Goal: Find specific page/section: Find specific page/section

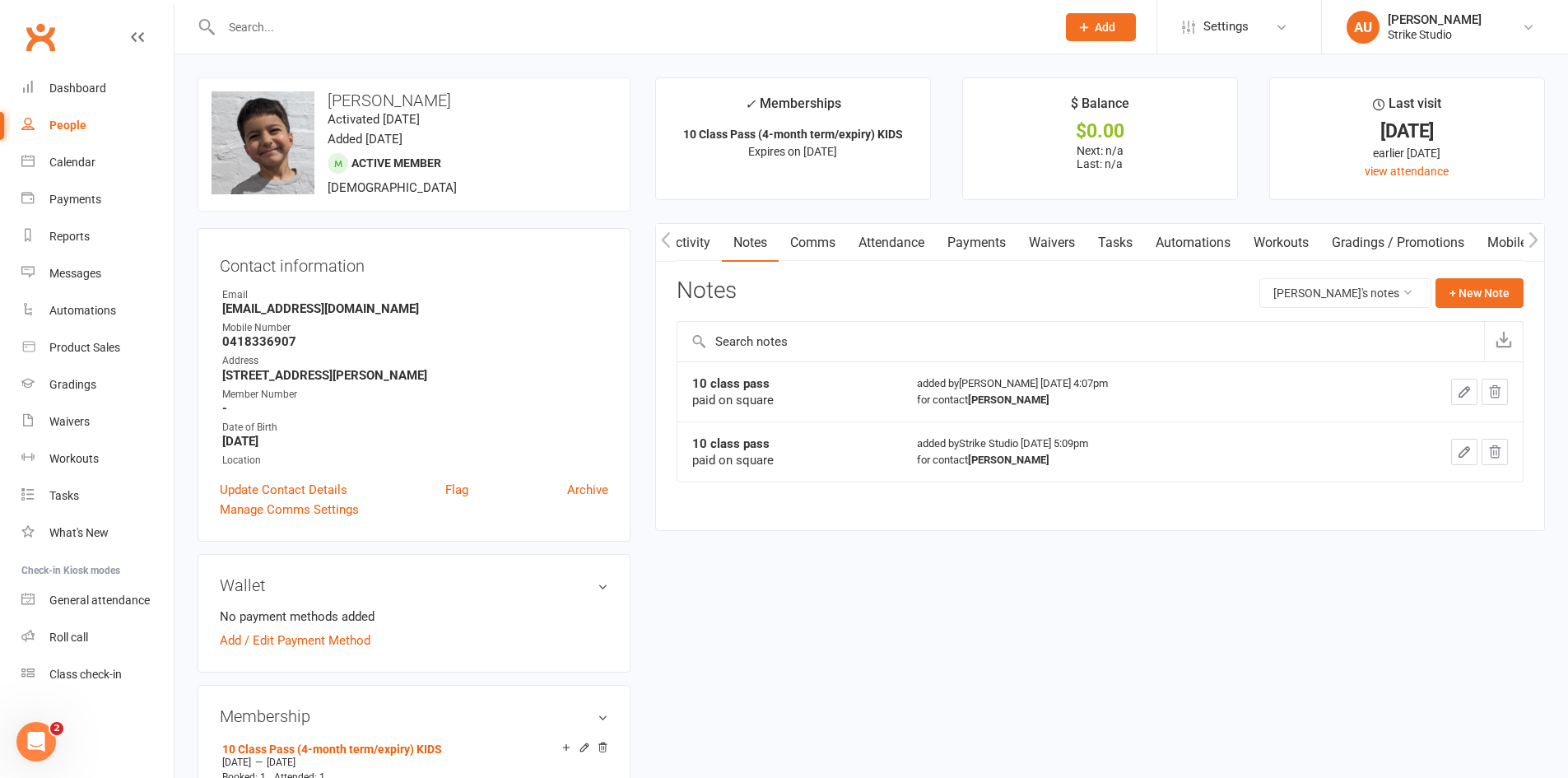
scroll to position [0, 1]
click at [82, 165] on div "Calendar" at bounding box center [72, 161] width 46 height 13
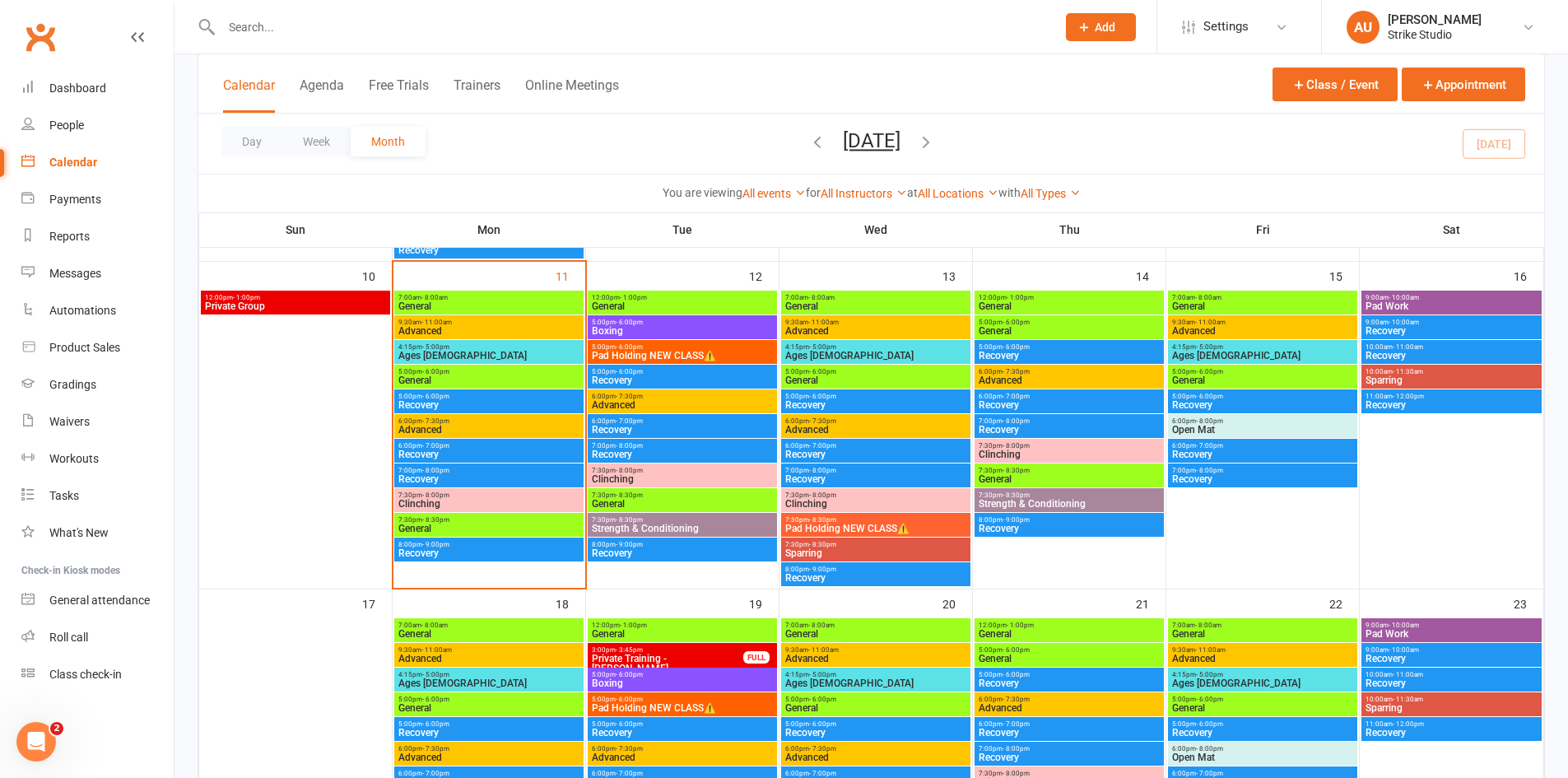
scroll to position [741, 0]
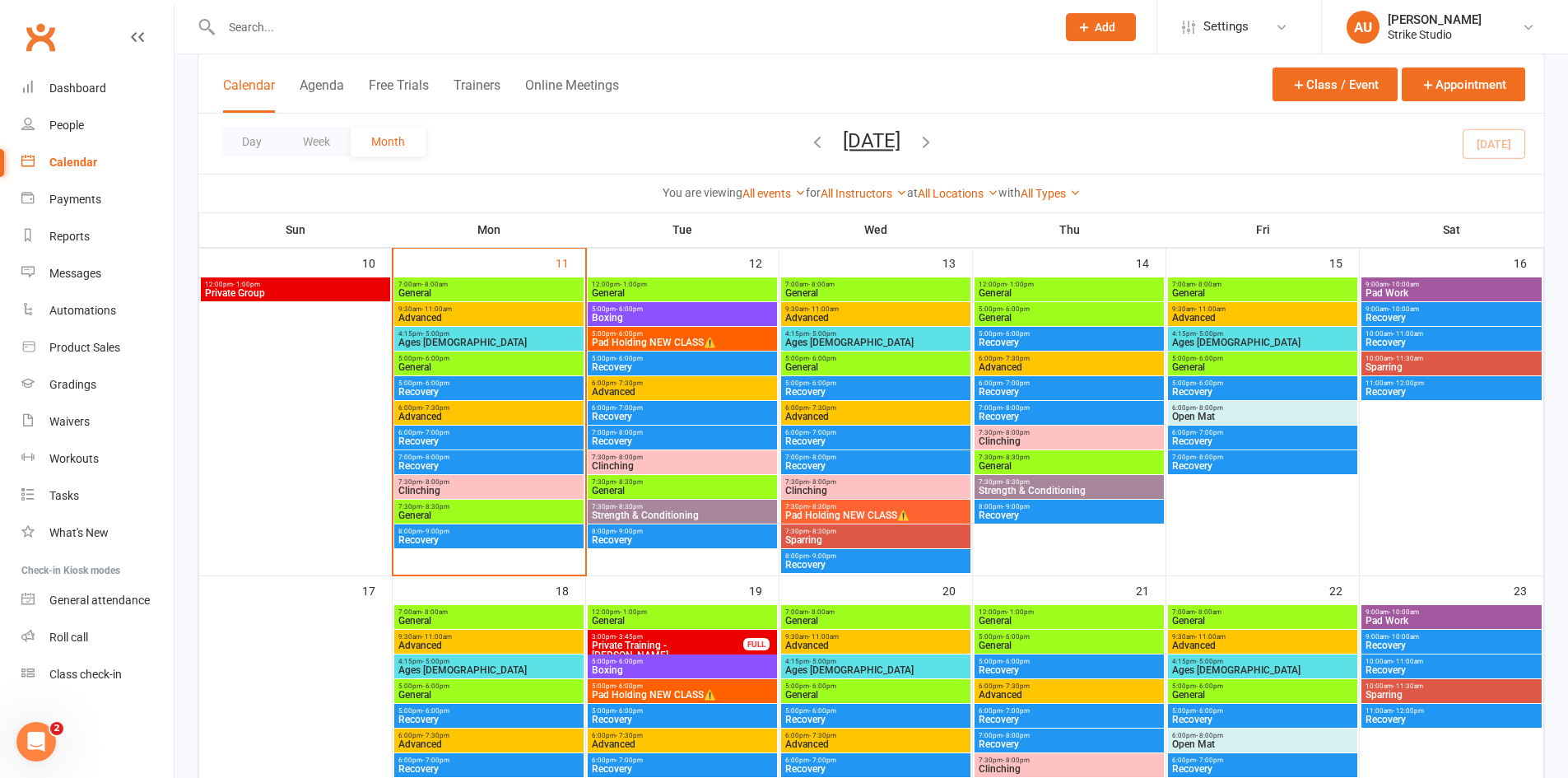
click at [566, 330] on span "4:15pm - 5:00pm" at bounding box center [489, 334] width 183 height 8
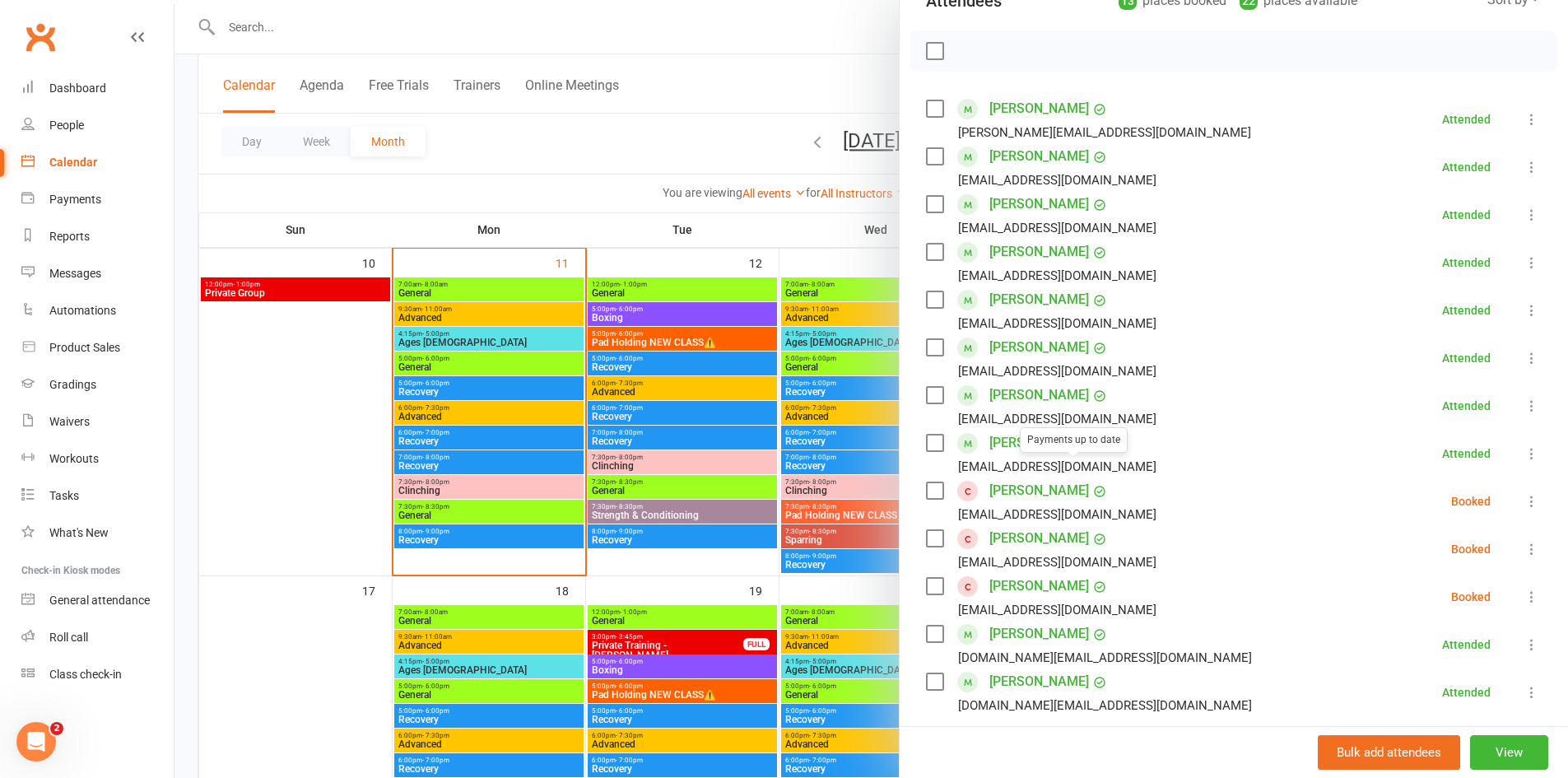
scroll to position [247, 0]
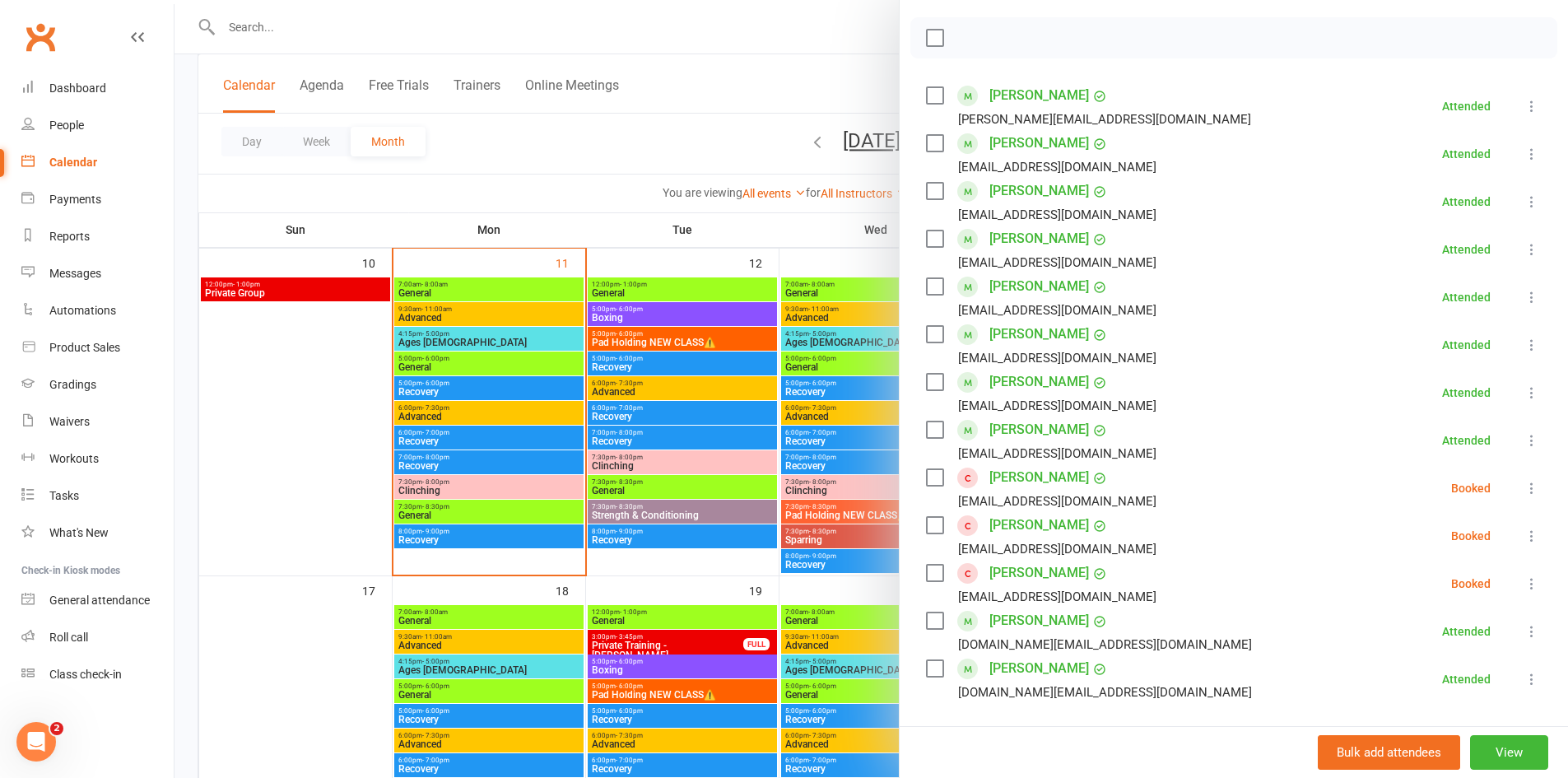
click at [1042, 464] on link "[PERSON_NAME]" at bounding box center [1039, 477] width 99 height 27
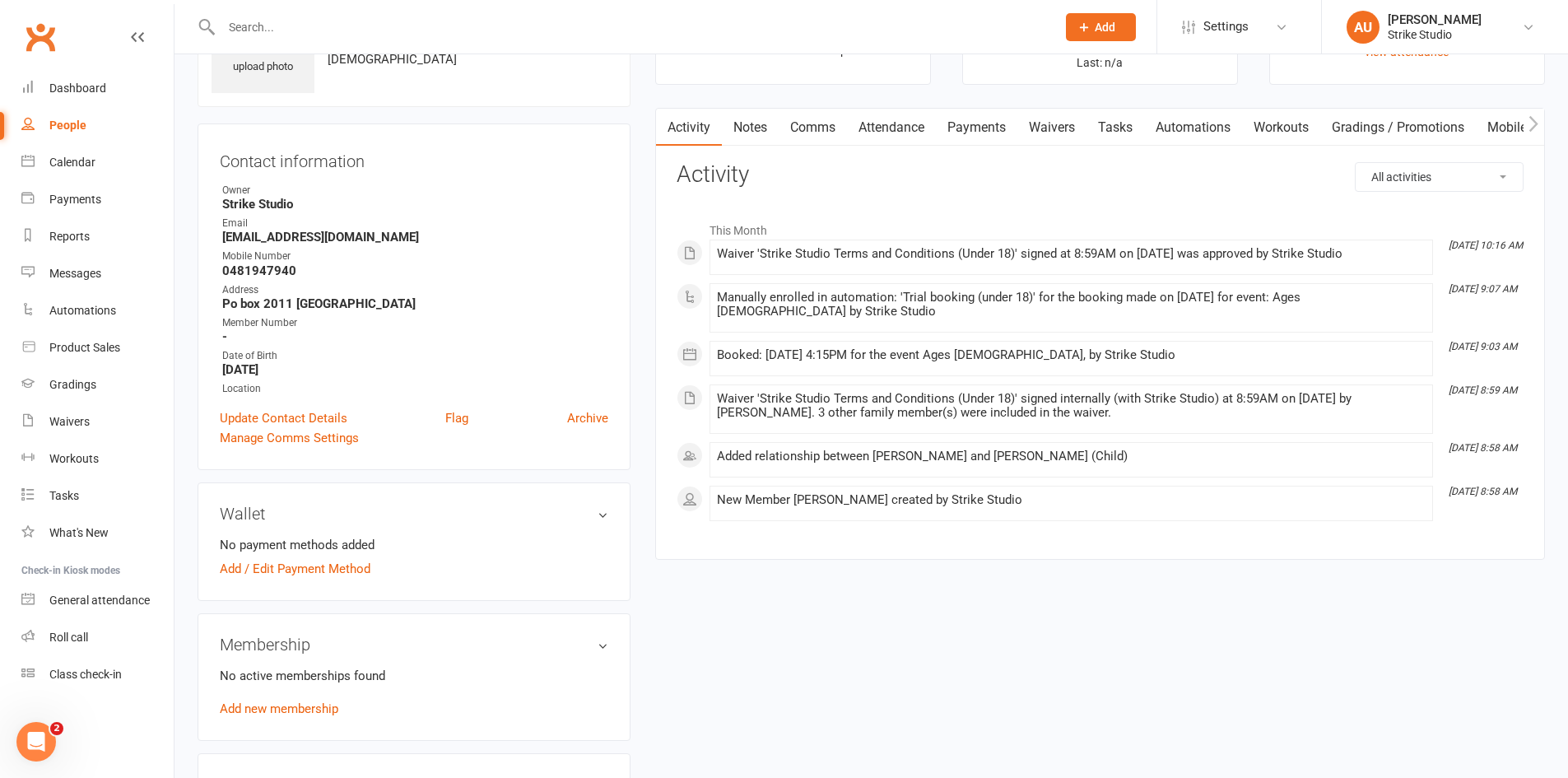
scroll to position [329, 0]
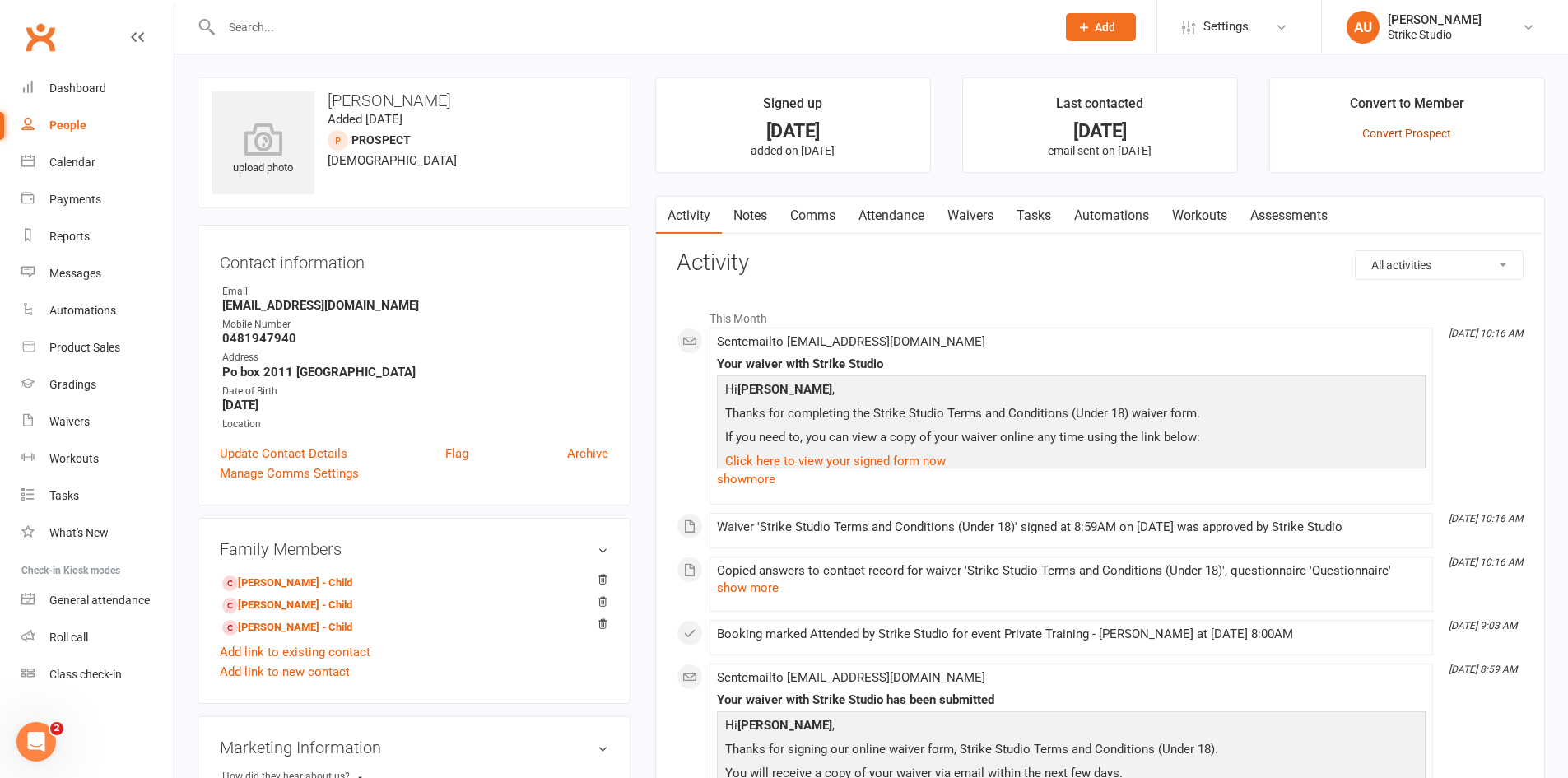
click at [1427, 131] on link "Convert Prospect" at bounding box center [1407, 133] width 89 height 13
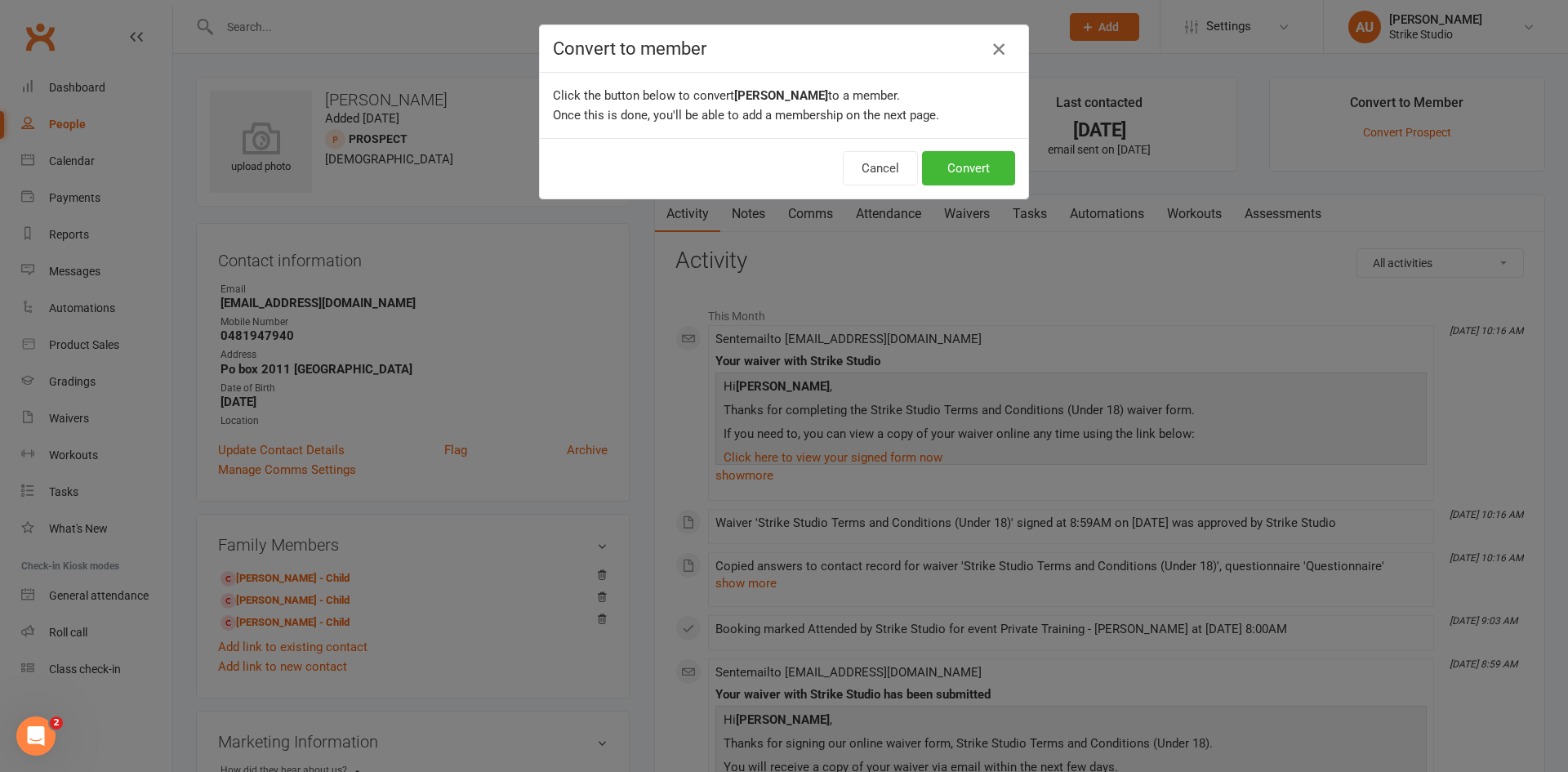
click at [993, 42] on icon "button" at bounding box center [998, 49] width 20 height 20
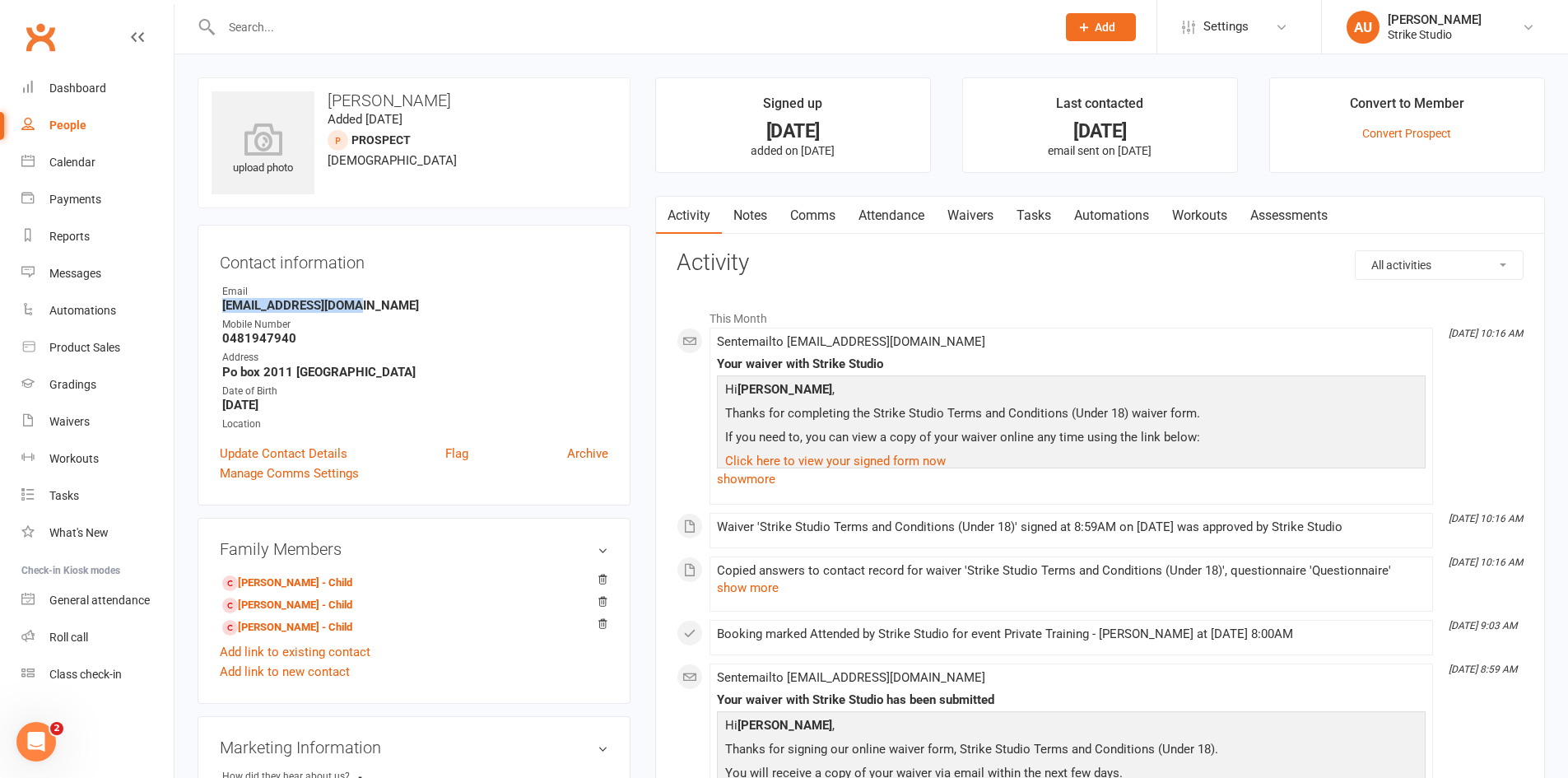
drag, startPoint x: 212, startPoint y: 306, endPoint x: 394, endPoint y: 308, distance: 182.0
click at [394, 308] on div "Contact information Owner Email Shoptamsan@proton.me Mobile Number 0481947940 A…" at bounding box center [414, 364] width 433 height 280
click at [392, 311] on strong "[EMAIL_ADDRESS][DOMAIN_NAME]" at bounding box center [415, 305] width 387 height 15
